Goal: Information Seeking & Learning: Learn about a topic

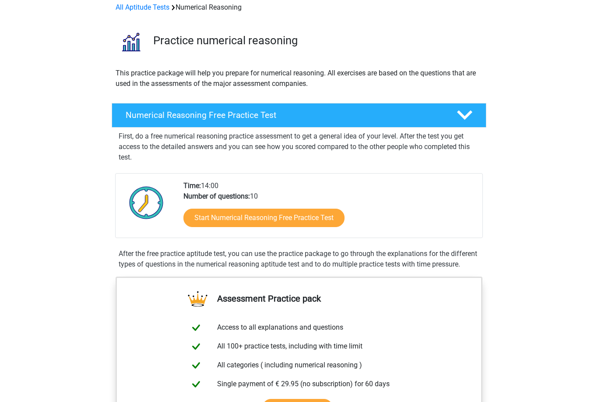
scroll to position [42, 0]
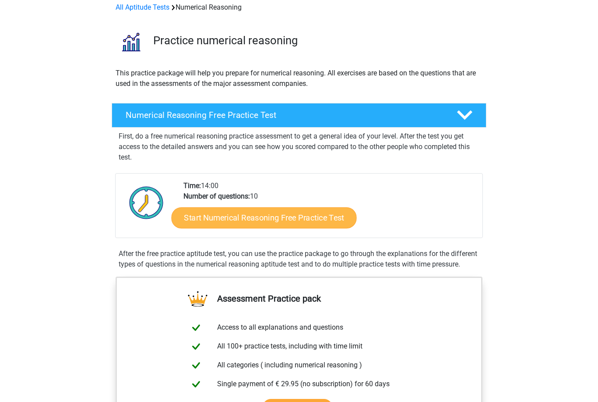
click at [268, 222] on link "Start Numerical Reasoning Free Practice Test" at bounding box center [264, 217] width 185 height 21
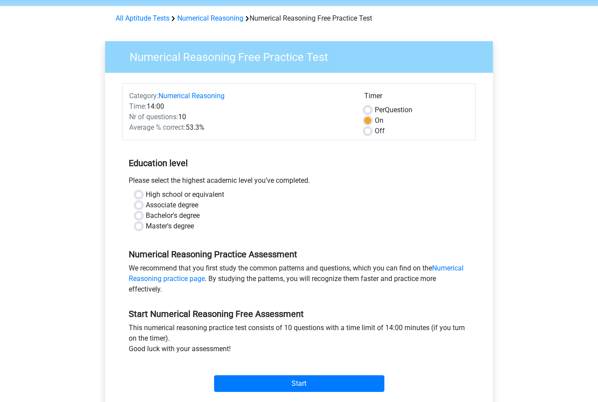
scroll to position [37, 0]
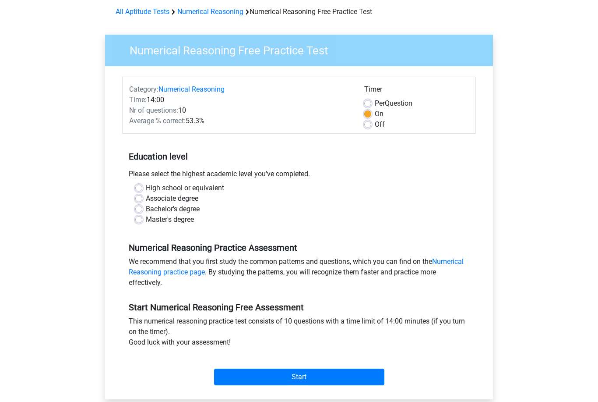
click at [140, 213] on div "Bachelor's degree" at bounding box center [299, 209] width 328 height 11
click at [146, 208] on label "Bachelor's degree" at bounding box center [173, 209] width 54 height 11
click at [138, 208] on input "Bachelor's degree" at bounding box center [138, 208] width 7 height 9
radio input "true"
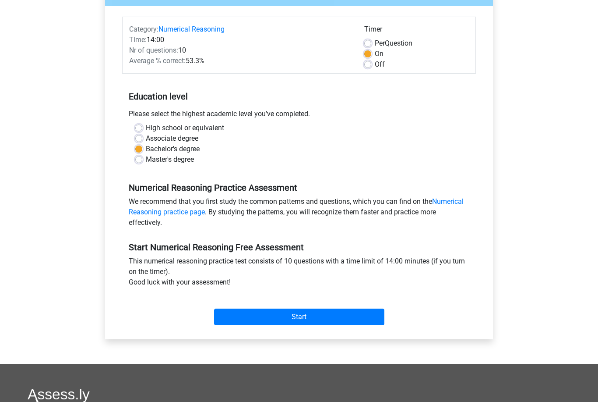
scroll to position [98, 0]
click at [285, 322] on input "Start" at bounding box center [299, 316] width 170 height 17
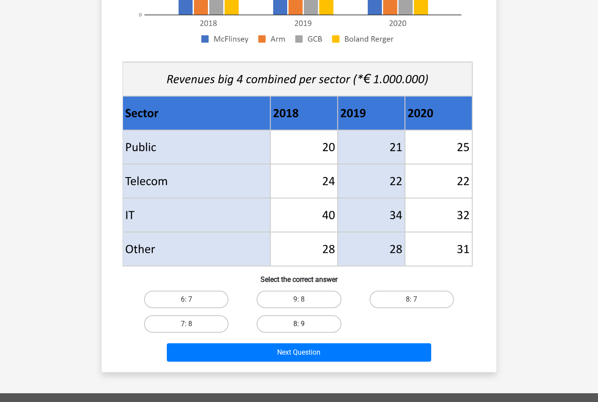
scroll to position [262, 0]
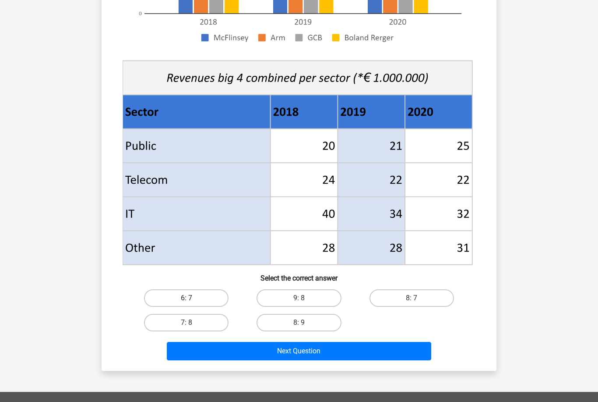
click at [194, 299] on label "6: 7" at bounding box center [186, 298] width 85 height 18
click at [192, 299] on input "6: 7" at bounding box center [190, 301] width 6 height 6
radio input "true"
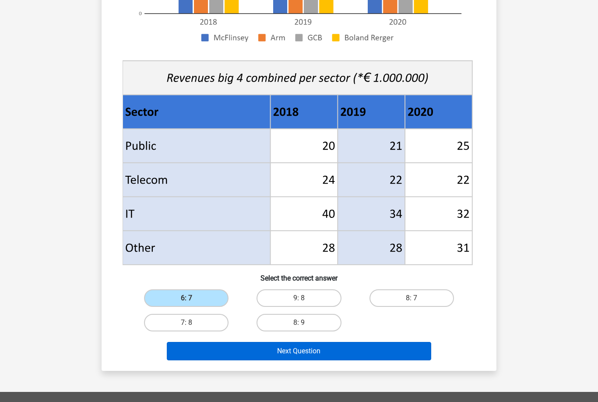
click at [229, 355] on button "Next Question" at bounding box center [299, 351] width 265 height 18
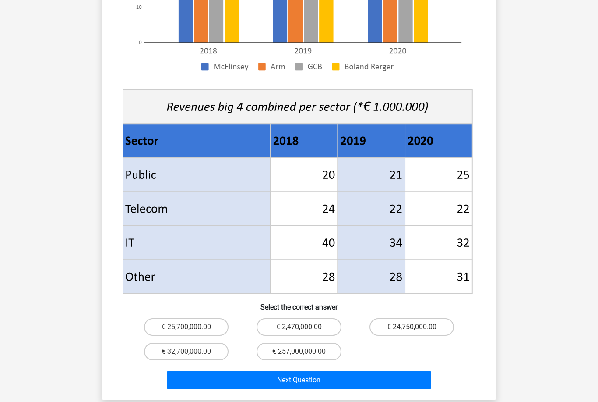
scroll to position [369, 0]
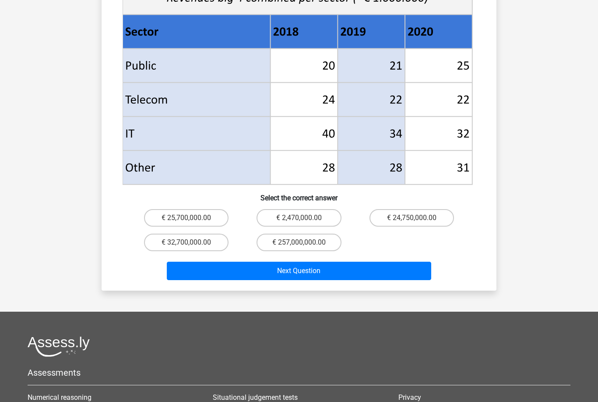
click at [301, 218] on input "€ 2,470,000.00" at bounding box center [302, 221] width 6 height 6
radio input "true"
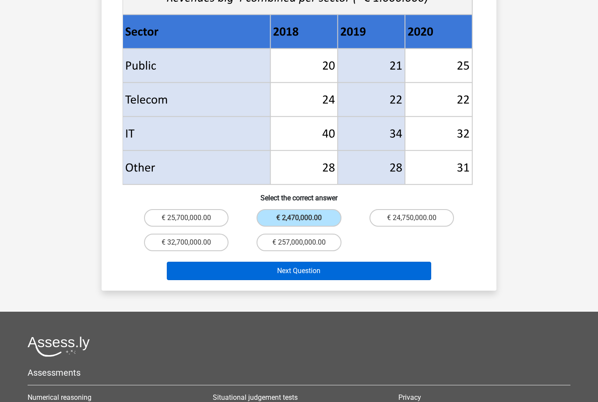
click at [305, 261] on button "Next Question" at bounding box center [299, 270] width 265 height 18
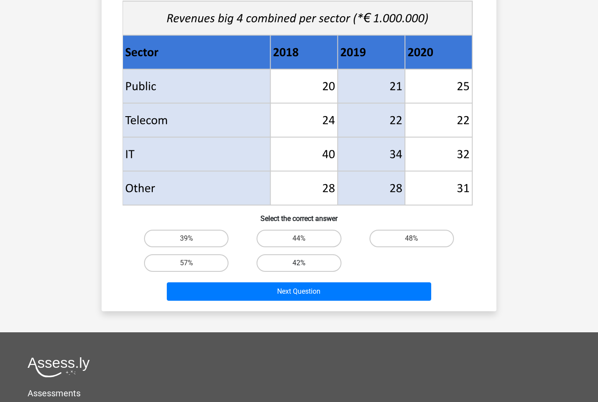
scroll to position [322, 0]
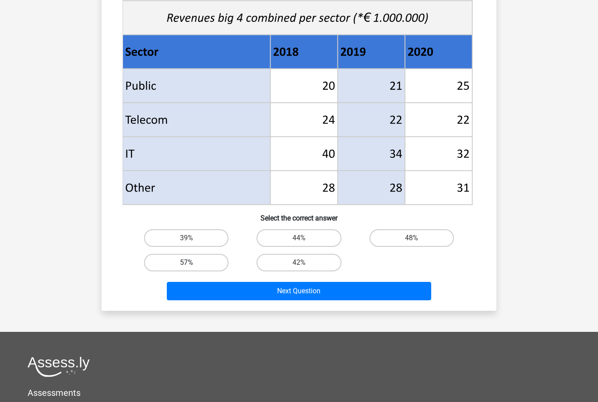
click at [223, 261] on label "57%" at bounding box center [186, 263] width 85 height 18
click at [192, 262] on input "57%" at bounding box center [190, 265] width 6 height 6
radio input "true"
click at [220, 243] on label "39%" at bounding box center [186, 238] width 85 height 18
click at [192, 243] on input "39%" at bounding box center [190, 241] width 6 height 6
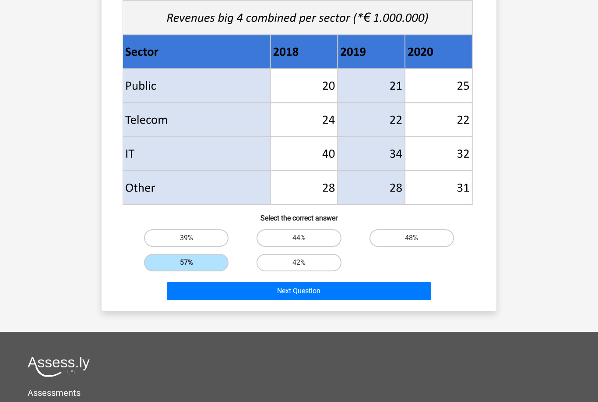
radio input "true"
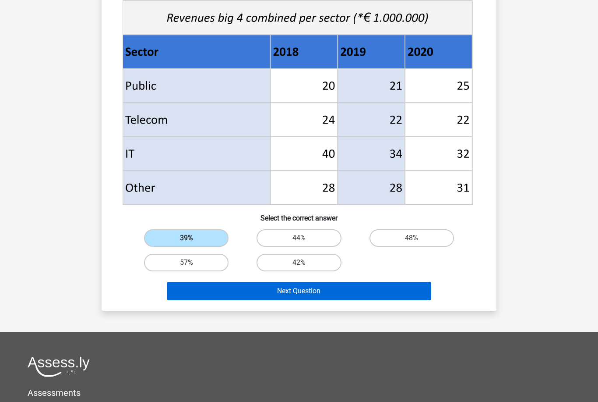
click at [266, 293] on button "Next Question" at bounding box center [299, 291] width 265 height 18
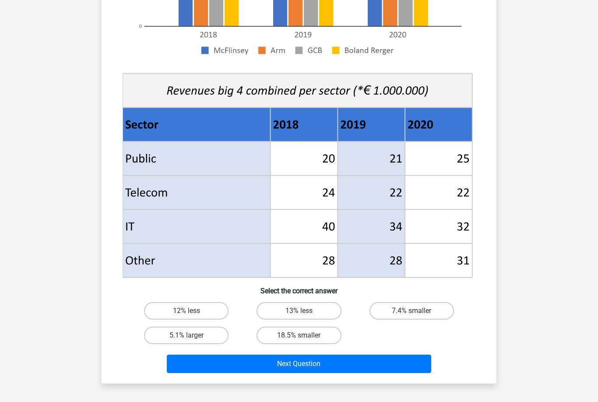
scroll to position [250, 0]
click at [395, 316] on label "7.4% smaller" at bounding box center [412, 311] width 85 height 18
click at [412, 316] on input "7.4% smaller" at bounding box center [415, 313] width 6 height 6
radio input "true"
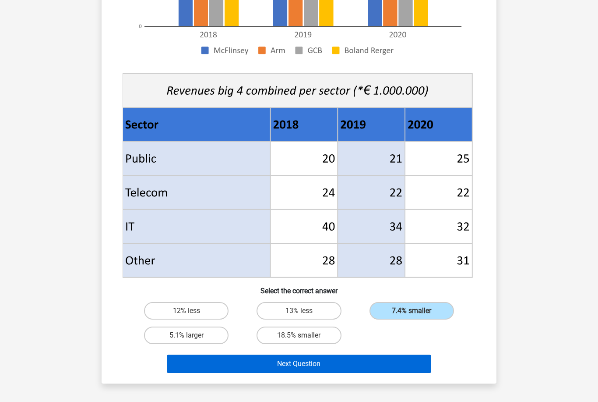
click at [367, 367] on button "Next Question" at bounding box center [299, 363] width 265 height 18
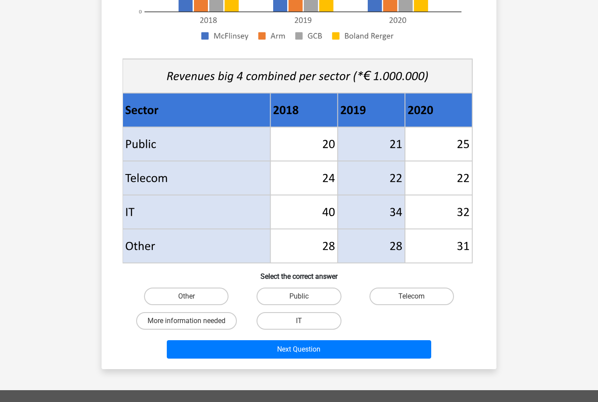
scroll to position [266, 0]
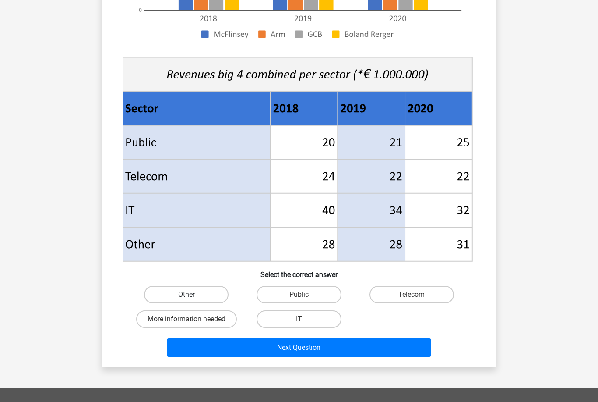
click at [226, 293] on label "Other" at bounding box center [186, 295] width 85 height 18
click at [192, 294] on input "Other" at bounding box center [190, 297] width 6 height 6
radio input "true"
click at [254, 358] on div "Next Question" at bounding box center [299, 349] width 338 height 22
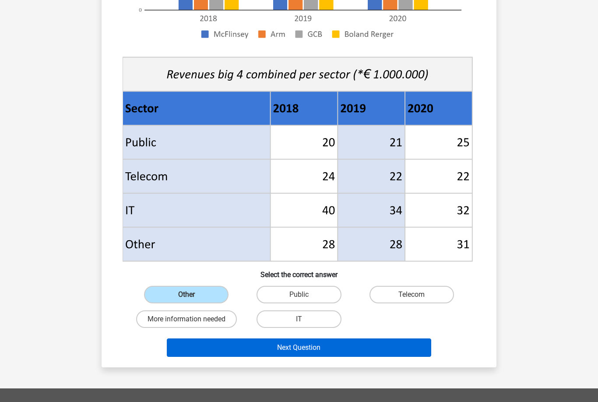
click at [254, 349] on button "Next Question" at bounding box center [299, 347] width 265 height 18
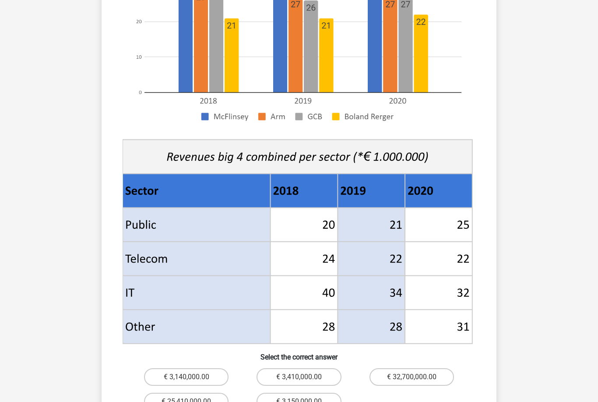
scroll to position [249, 0]
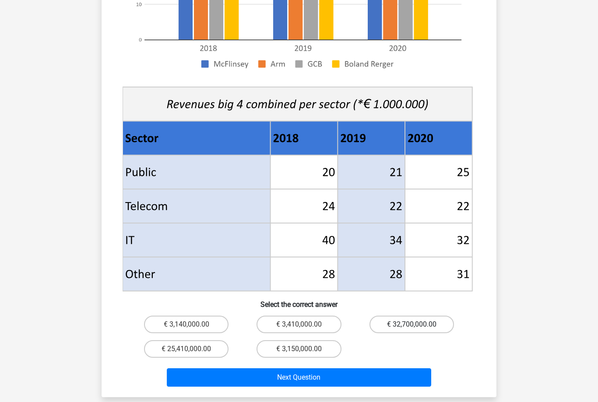
click at [442, 315] on label "€ 32,700,000.00" at bounding box center [412, 324] width 85 height 18
click at [417, 324] on input "€ 32,700,000.00" at bounding box center [415, 327] width 6 height 6
radio input "true"
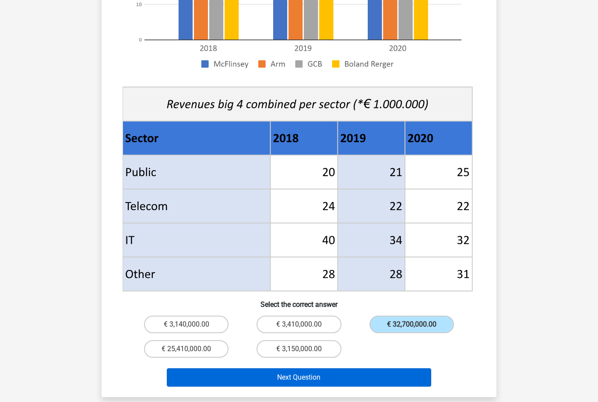
click at [391, 368] on button "Next Question" at bounding box center [299, 377] width 265 height 18
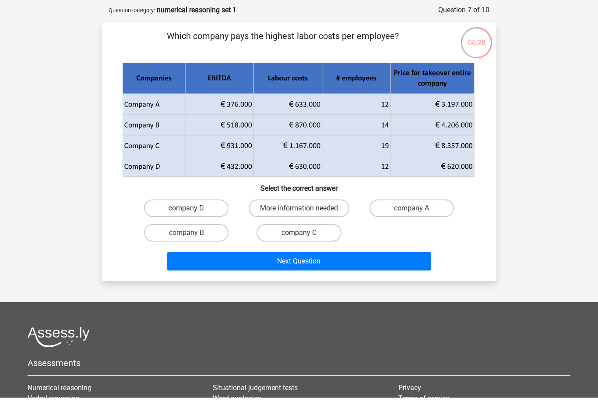
scroll to position [14, 0]
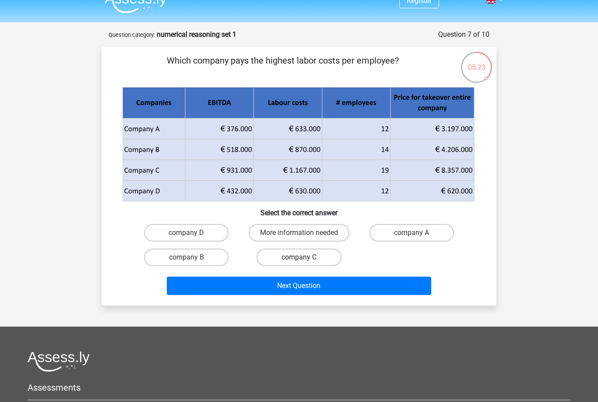
click at [294, 260] on label "company C" at bounding box center [299, 257] width 85 height 18
click at [299, 260] on input "company C" at bounding box center [302, 260] width 6 height 6
radio input "true"
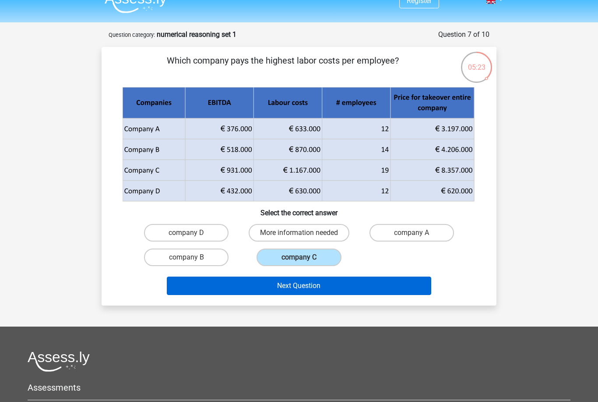
click at [289, 291] on button "Next Question" at bounding box center [299, 285] width 265 height 18
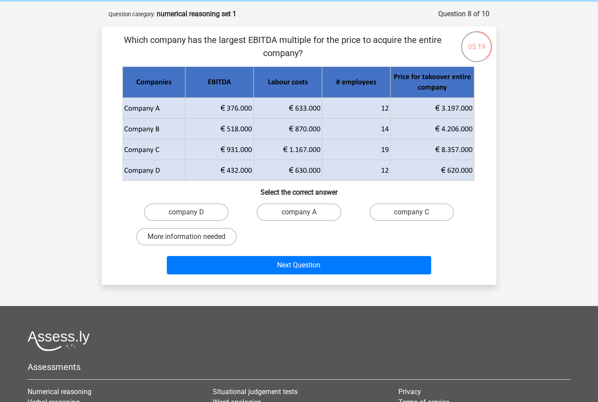
scroll to position [35, 0]
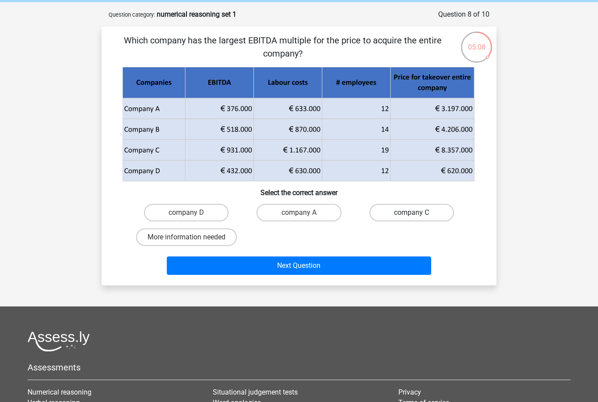
click at [389, 213] on label "company C" at bounding box center [412, 213] width 85 height 18
click at [412, 213] on input "company C" at bounding box center [415, 215] width 6 height 6
radio input "true"
click at [321, 221] on label "company A" at bounding box center [299, 213] width 85 height 18
click at [305, 218] on input "company A" at bounding box center [302, 215] width 6 height 6
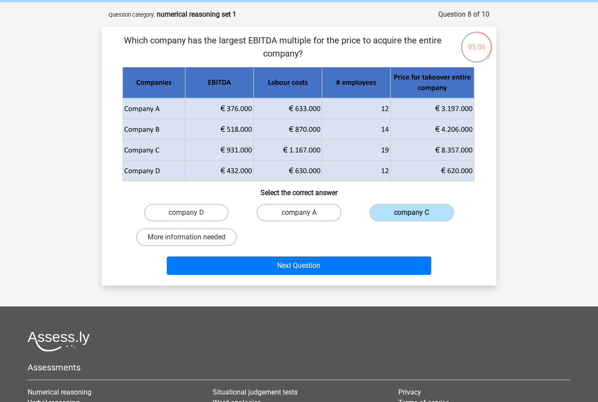
radio input "true"
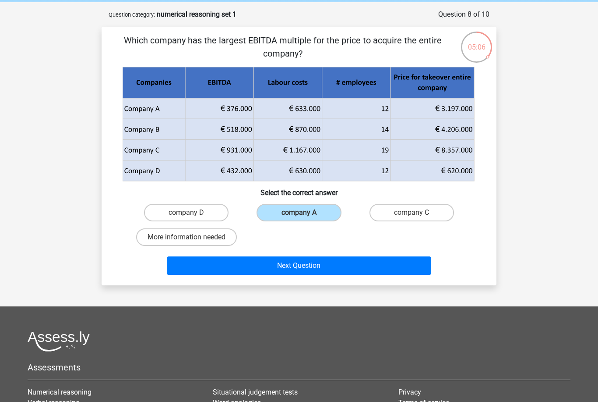
click at [298, 279] on div "Which company has the largest EBITDA multiple for the price to acquire the enti…" at bounding box center [299, 156] width 395 height 258
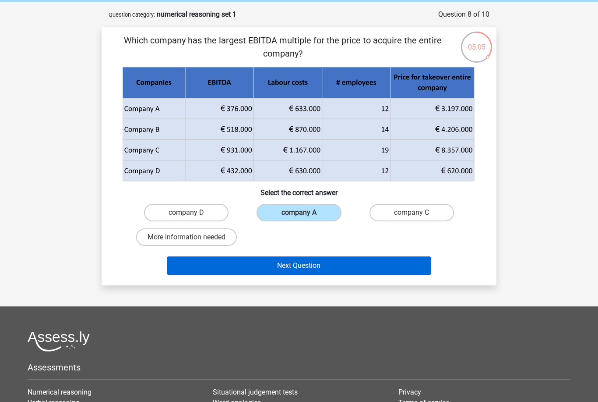
click at [290, 269] on button "Next Question" at bounding box center [299, 265] width 265 height 18
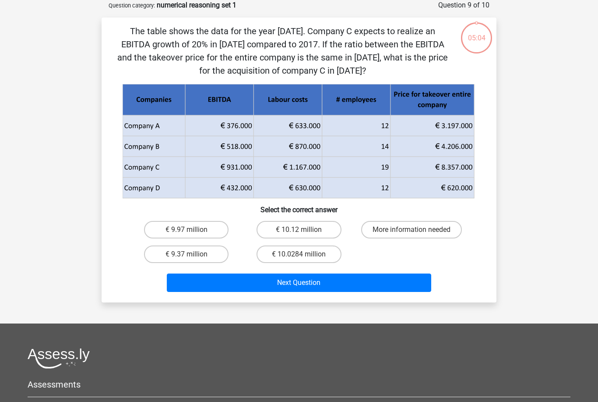
scroll to position [44, 0]
click at [211, 254] on label "€ 9.37 million" at bounding box center [186, 254] width 85 height 18
click at [192, 254] on input "€ 9.37 million" at bounding box center [190, 257] width 6 height 6
radio input "true"
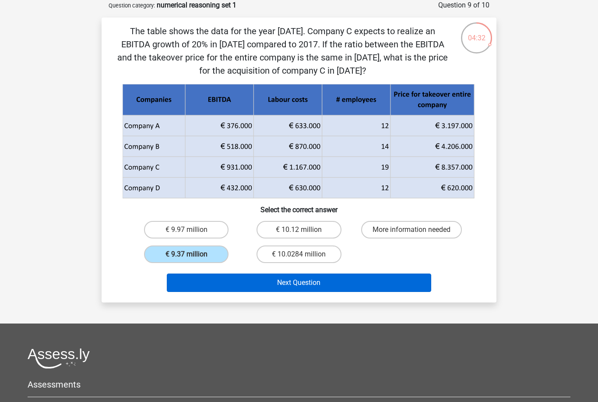
click at [223, 285] on button "Next Question" at bounding box center [299, 282] width 265 height 18
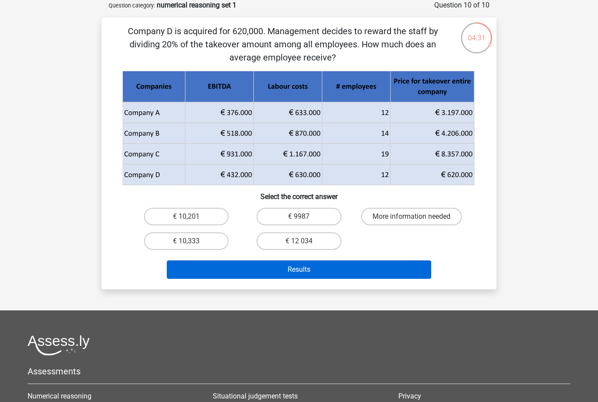
click at [232, 278] on button "Results" at bounding box center [299, 269] width 265 height 18
click at [247, 274] on button "Results" at bounding box center [299, 269] width 265 height 18
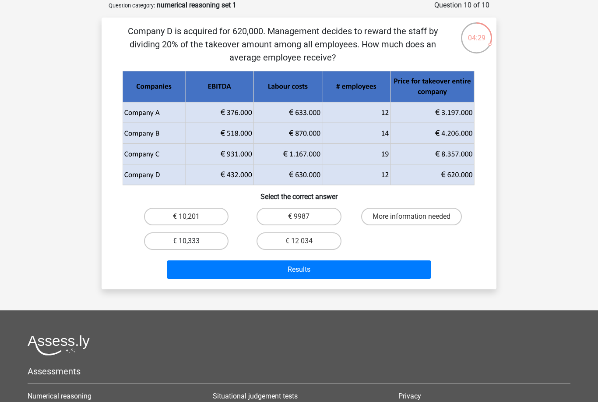
click at [196, 242] on label "€ 10,333" at bounding box center [186, 241] width 85 height 18
click at [192, 242] on input "€ 10,333" at bounding box center [190, 244] width 6 height 6
radio input "true"
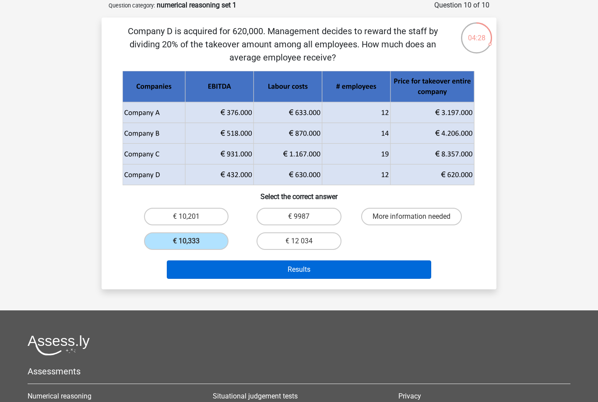
click at [237, 268] on button "Results" at bounding box center [299, 269] width 265 height 18
